Goal: Task Accomplishment & Management: Use online tool/utility

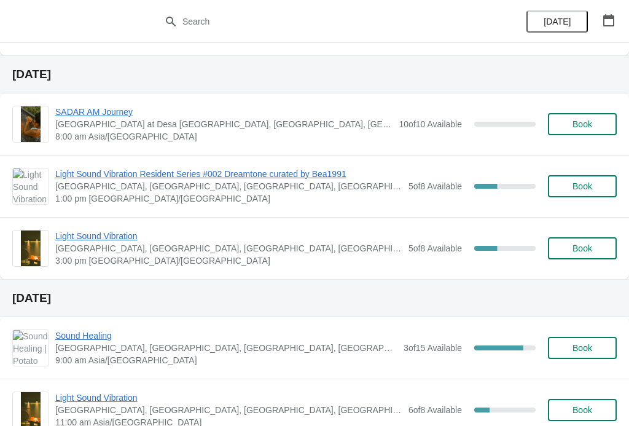
scroll to position [430, 0]
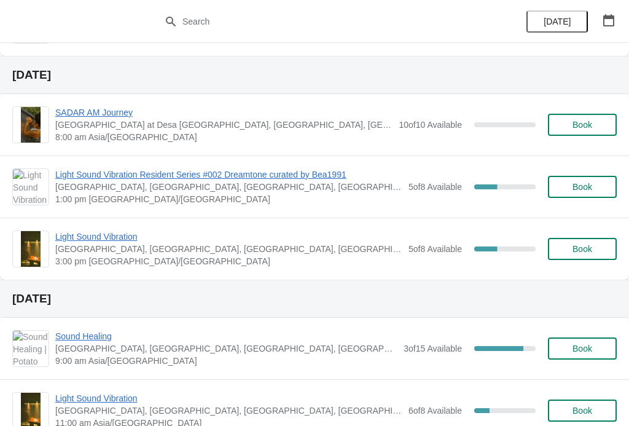
click at [96, 239] on span "Light Sound Vibration" at bounding box center [228, 236] width 347 height 12
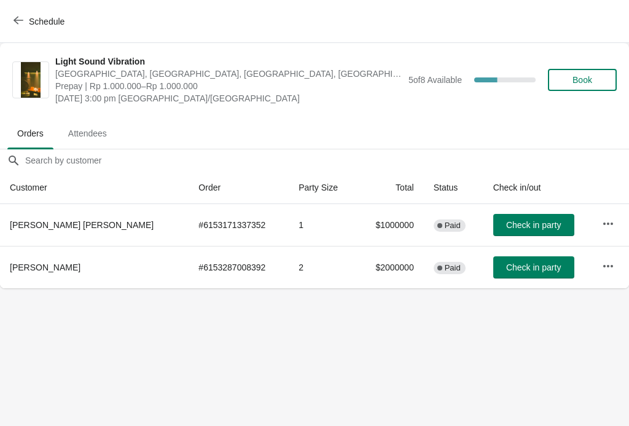
click at [28, 27] on button "Schedule" at bounding box center [40, 21] width 68 height 22
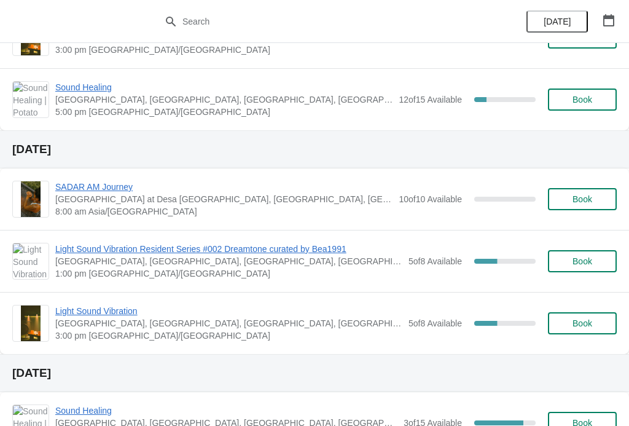
scroll to position [363, 0]
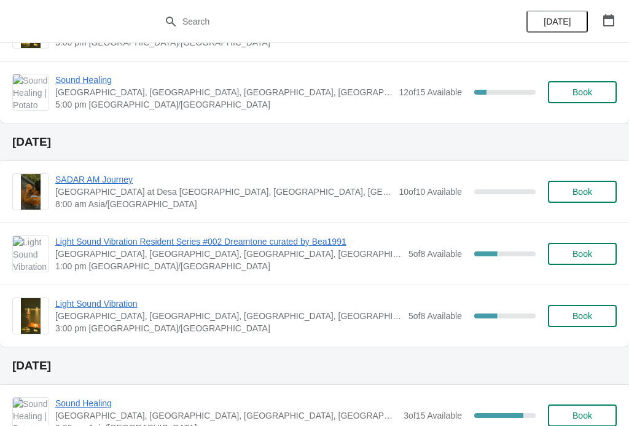
click at [81, 306] on span "Light Sound Vibration" at bounding box center [228, 303] width 347 height 12
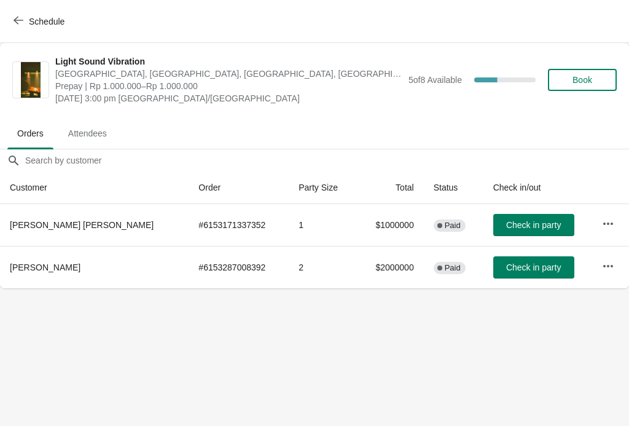
scroll to position [0, 0]
click at [23, 17] on span "Schedule" at bounding box center [40, 21] width 49 height 12
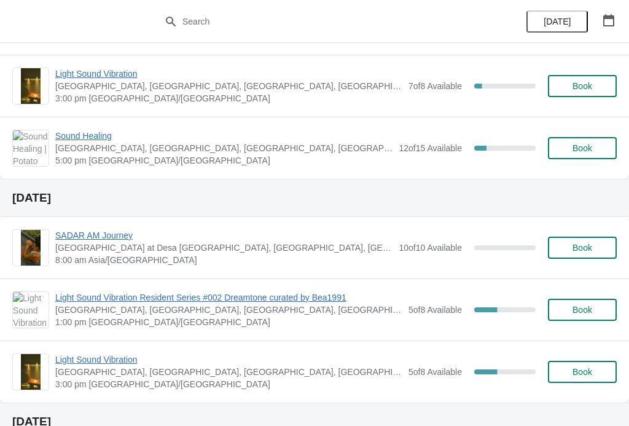
scroll to position [310, 0]
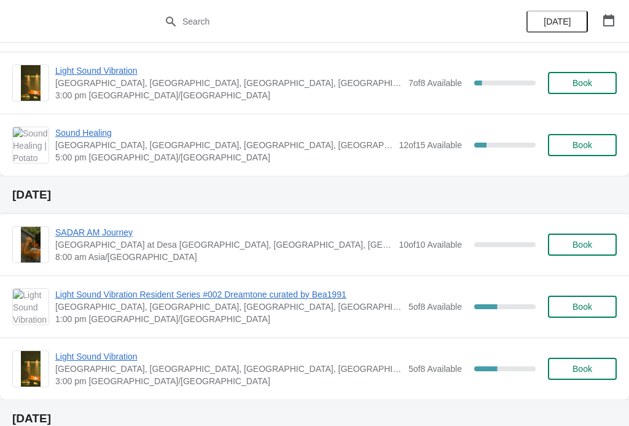
click at [85, 293] on span "Light Sound Vibration Resident Series #002 Dreamtone curated by Bea1991" at bounding box center [228, 294] width 347 height 12
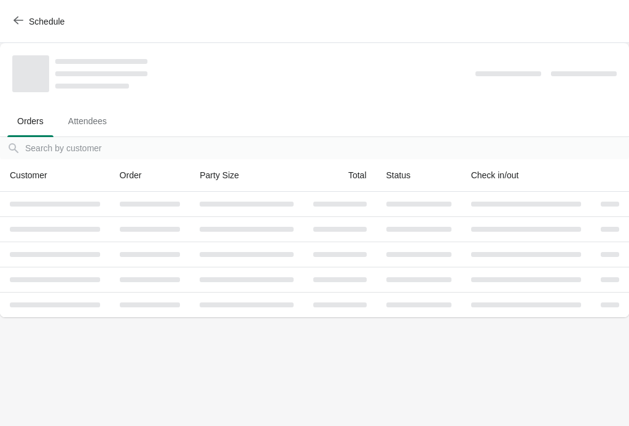
scroll to position [0, 0]
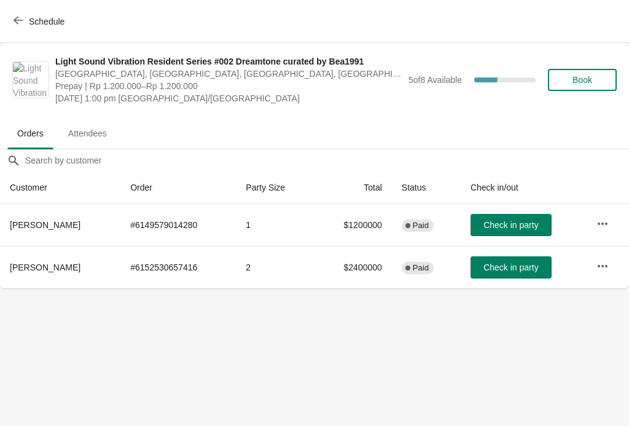
click at [143, 356] on body "Schedule Light Sound Vibration Resident Series #002 Dreamtone curated by Bea199…" at bounding box center [314, 213] width 629 height 426
click at [108, 329] on body "Schedule Light Sound Vibration Resident Series #002 Dreamtone curated by Bea199…" at bounding box center [314, 213] width 629 height 426
click at [33, 30] on button "Schedule" at bounding box center [40, 21] width 68 height 22
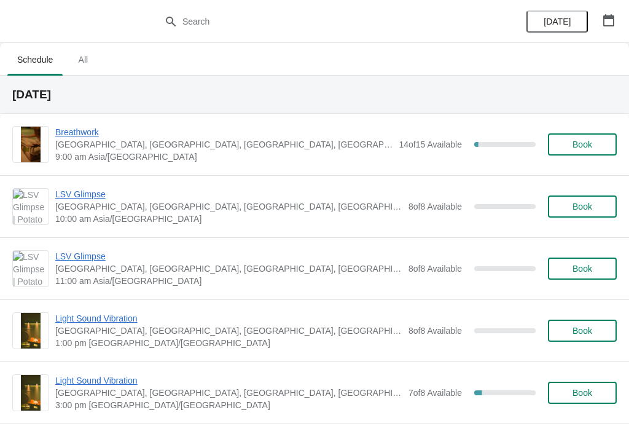
click at [551, 12] on button "[DATE]" at bounding box center [557, 21] width 61 height 22
click at [37, 60] on span "Schedule" at bounding box center [34, 60] width 55 height 22
click at [42, 63] on span "Schedule" at bounding box center [34, 60] width 55 height 22
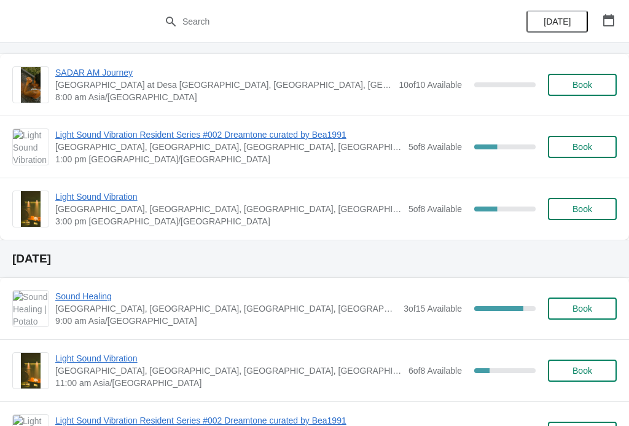
scroll to position [441, 0]
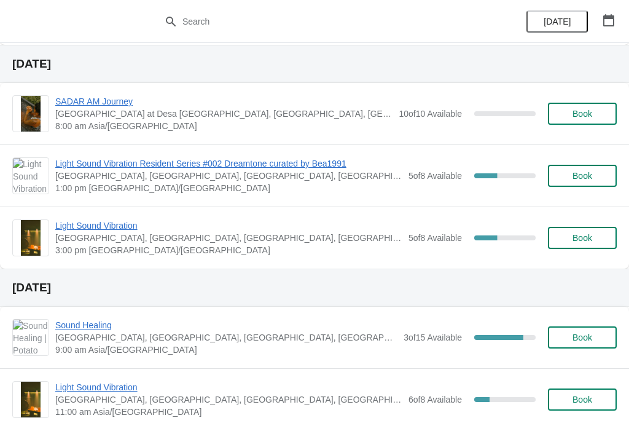
click at [83, 168] on span "Light Sound Vibration Resident Series #002 Dreamtone curated by Bea1991" at bounding box center [228, 163] width 347 height 12
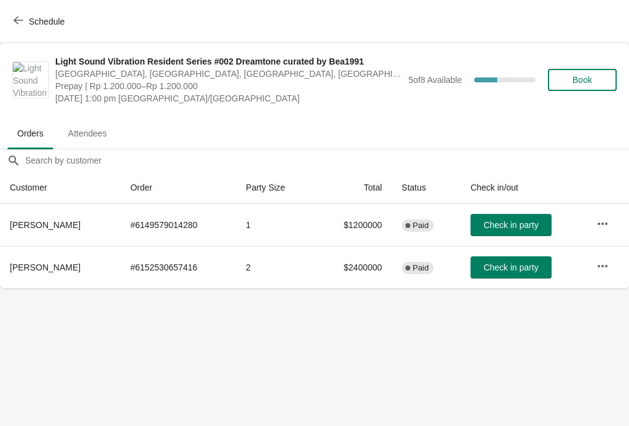
click at [593, 227] on button "button" at bounding box center [603, 224] width 22 height 22
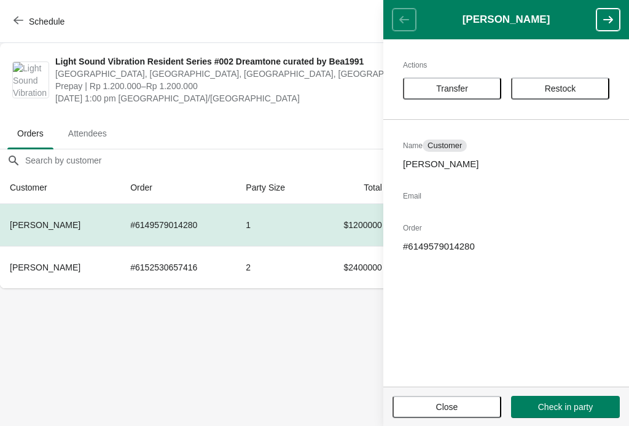
click at [455, 86] on span "Transfer" at bounding box center [452, 89] width 32 height 10
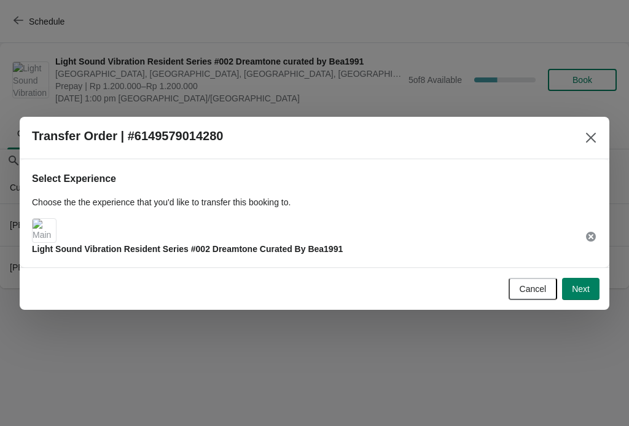
click at [579, 299] on button "Next" at bounding box center [580, 289] width 37 height 22
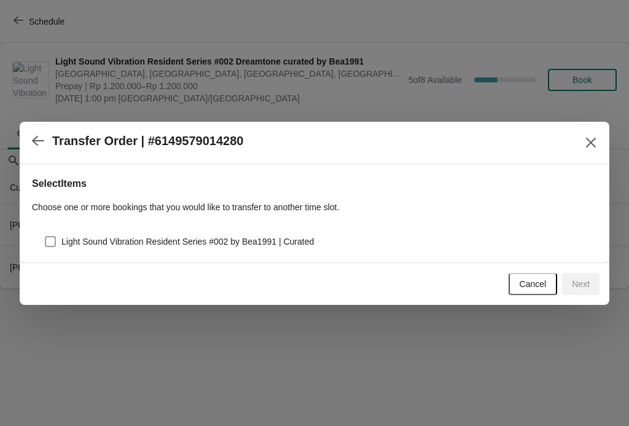
click at [74, 242] on span "Light Sound Vibration Resident Series #002 by Bea1991 | Curated" at bounding box center [187, 241] width 253 height 12
click at [45, 237] on input "Light Sound Vibration Resident Series #002 by Bea1991 | Curated" at bounding box center [45, 236] width 1 height 1
checkbox input "true"
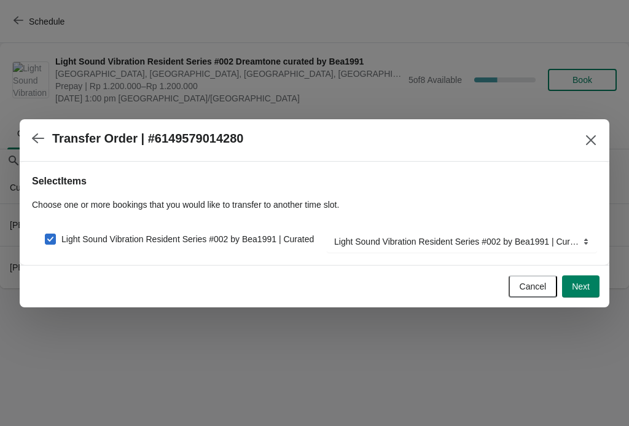
click at [594, 291] on button "Next" at bounding box center [580, 286] width 37 height 22
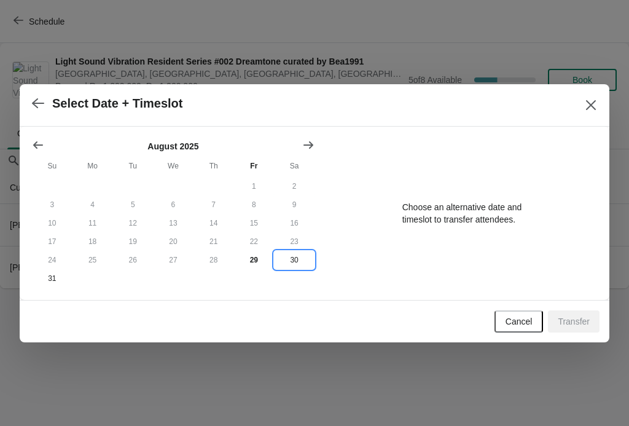
click at [300, 259] on button "30" at bounding box center [294, 260] width 41 height 18
click at [52, 288] on button "31" at bounding box center [52, 278] width 41 height 18
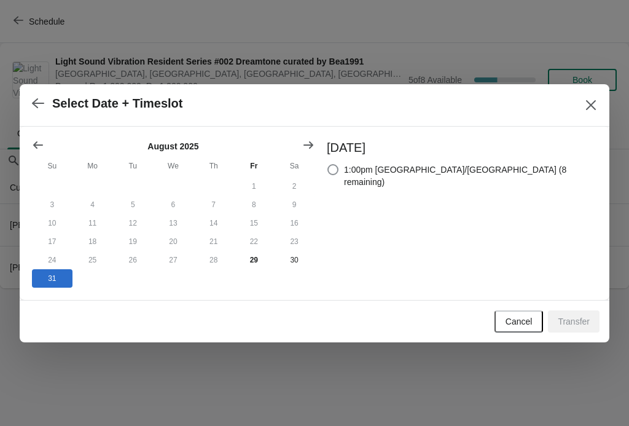
click at [417, 171] on span "1:00pm Asia/Makassar (8 remaining)" at bounding box center [470, 175] width 253 height 25
click at [328, 165] on input "1:00pm Asia/Makassar (8 remaining)" at bounding box center [328, 164] width 1 height 1
radio input "true"
click at [576, 331] on button "Transfer" at bounding box center [574, 321] width 52 height 22
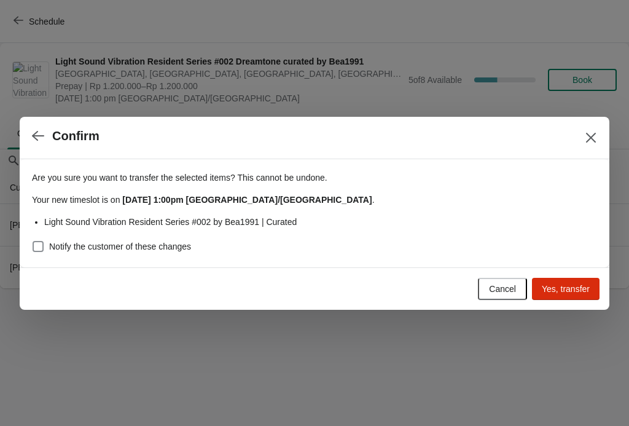
click at [53, 248] on span "Notify the customer of these changes" at bounding box center [120, 246] width 142 height 12
click at [33, 241] on input "Notify the customer of these changes" at bounding box center [33, 241] width 1 height 1
checkbox input "true"
click at [563, 278] on button "Yes, transfer" at bounding box center [566, 289] width 68 height 22
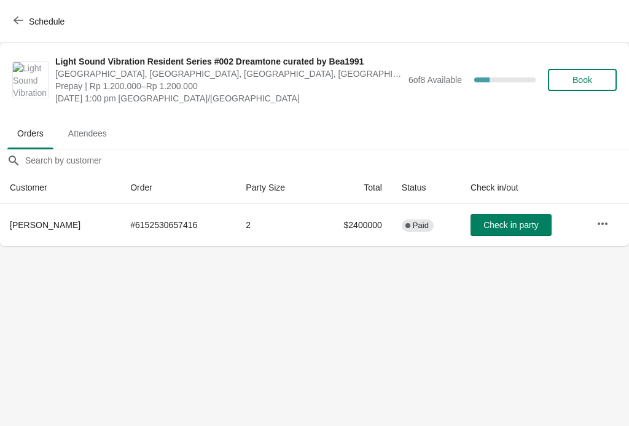
click at [39, 28] on button "Schedule" at bounding box center [40, 21] width 68 height 22
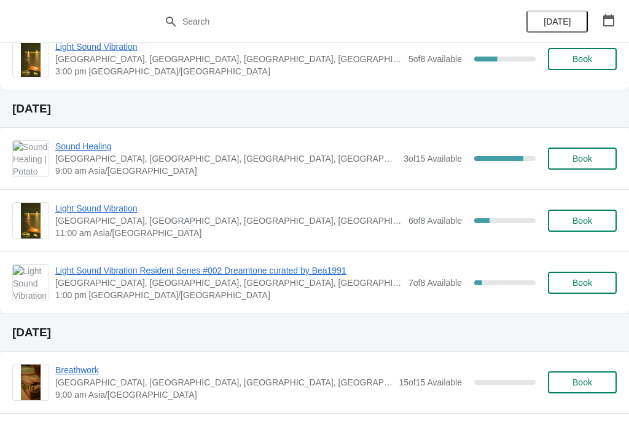
scroll to position [616, 0]
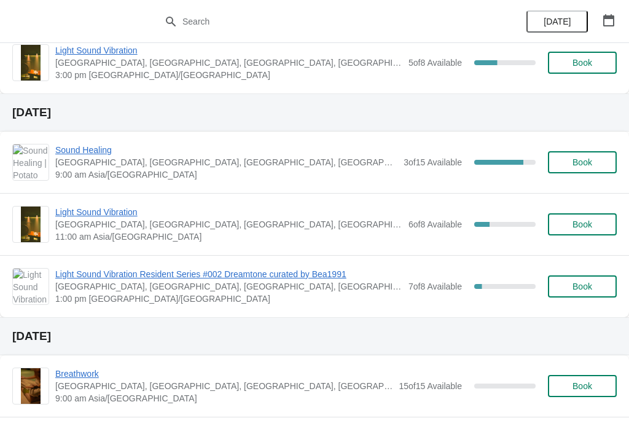
click at [87, 280] on span "Light Sound Vibration Resident Series #002 Dreamtone curated by Bea1991" at bounding box center [228, 274] width 347 height 12
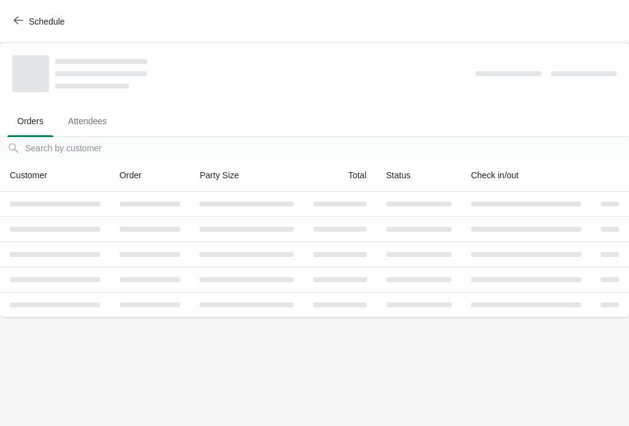
scroll to position [0, 0]
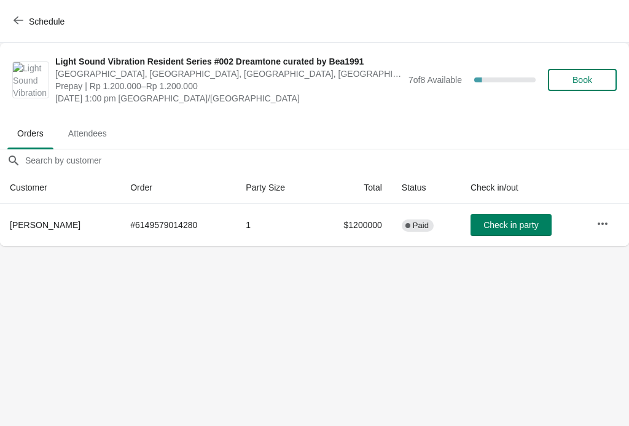
click at [33, 17] on span "Schedule" at bounding box center [47, 22] width 36 height 10
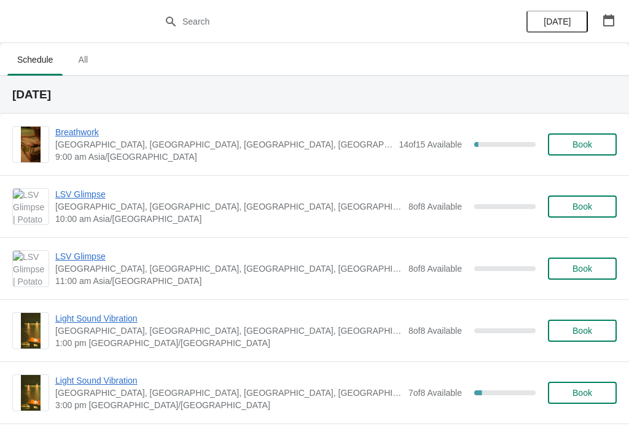
click at [81, 151] on span "9:00 am Asia/[GEOGRAPHIC_DATA]" at bounding box center [223, 157] width 337 height 12
click at [83, 135] on span "Breathwork" at bounding box center [223, 132] width 337 height 12
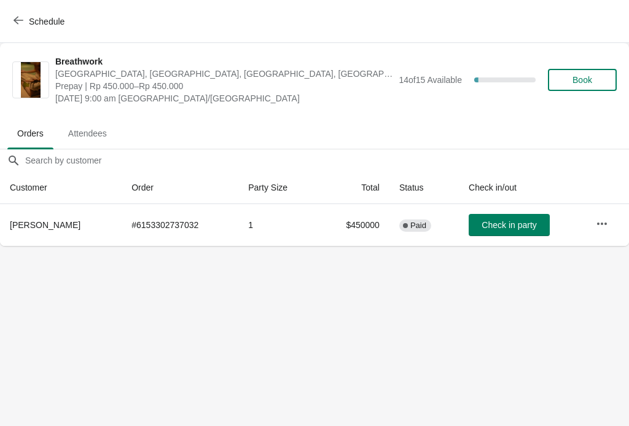
click at [502, 231] on button "Check in party" at bounding box center [509, 225] width 81 height 22
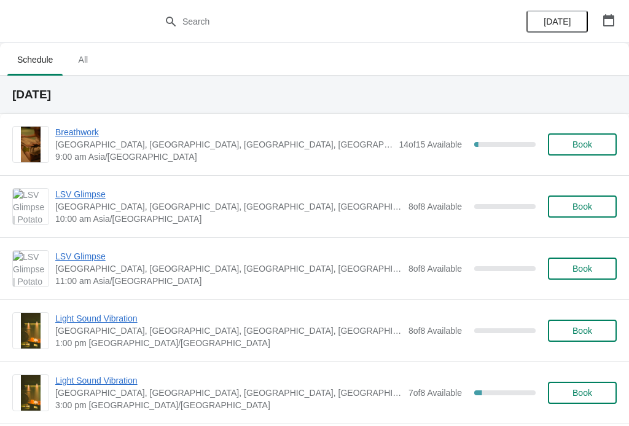
click at [83, 130] on span "Breathwork" at bounding box center [223, 132] width 337 height 12
